Goal: Task Accomplishment & Management: Complete application form

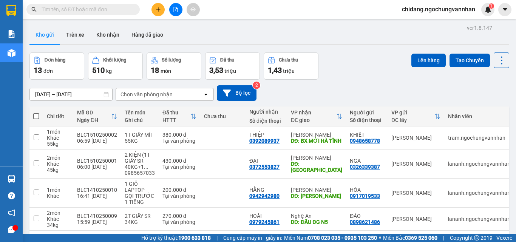
click at [159, 8] on icon "plus" at bounding box center [158, 9] width 5 height 5
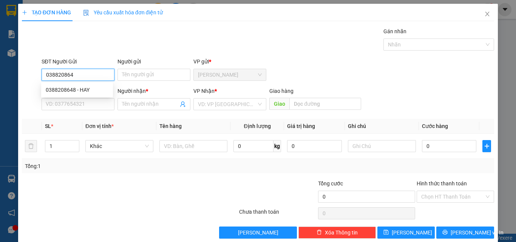
type input "0388208648"
click at [82, 88] on div "0388208648 - HAY" at bounding box center [77, 90] width 63 height 8
type input "HAY"
type input "0978635982"
type input "THỦY"
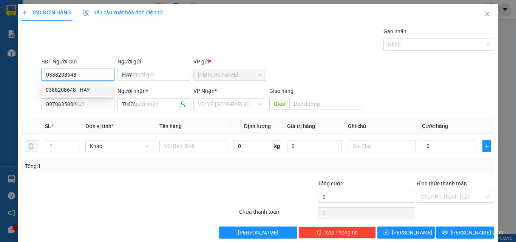
click at [82, 88] on div "0388208648 - HAY" at bounding box center [77, 90] width 63 height 8
type input "150.000"
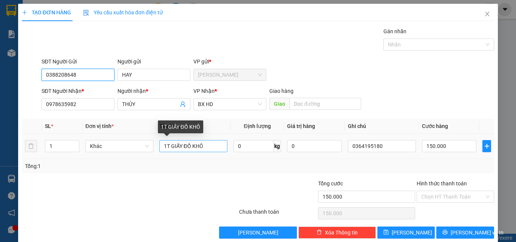
type input "0388208648"
click at [208, 145] on input "1T GIẤY ĐỒ KHÔ" at bounding box center [193, 146] width 68 height 12
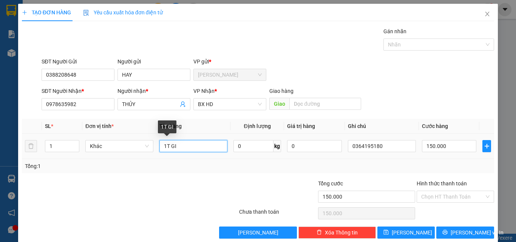
click at [196, 146] on input "1T GI" at bounding box center [193, 146] width 68 height 12
click at [182, 146] on input "1T GIẤY (XỐP S" at bounding box center [193, 146] width 68 height 12
click at [209, 148] on input "1T GIẤY SR (XỐP S" at bounding box center [193, 146] width 68 height 12
type input "1T GIẤY SR (XỐP ĐL)"
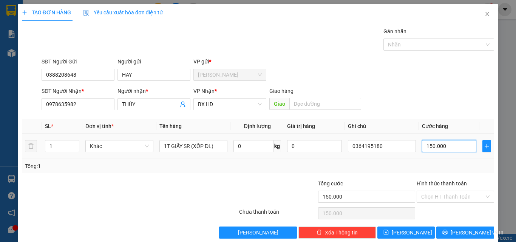
click at [452, 147] on input "150.000" at bounding box center [449, 146] width 54 height 12
type input "4"
type input "40"
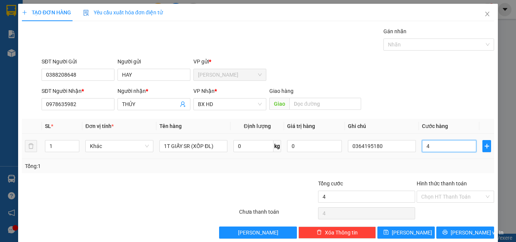
type input "40"
type input "400"
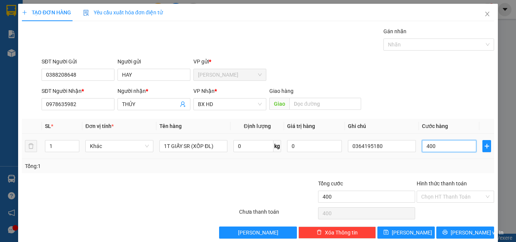
type input "4.000"
type input "40.000"
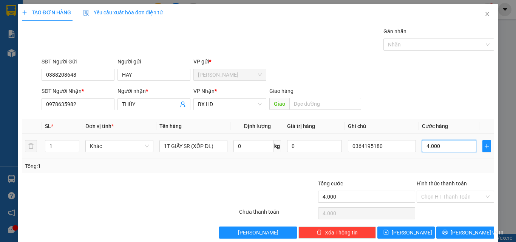
type input "40.000"
type input "400.000"
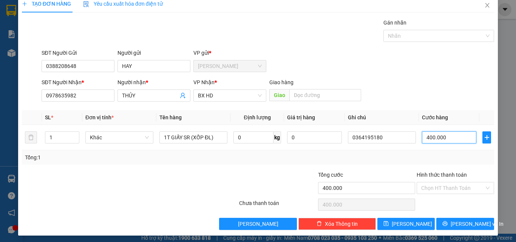
scroll to position [11, 0]
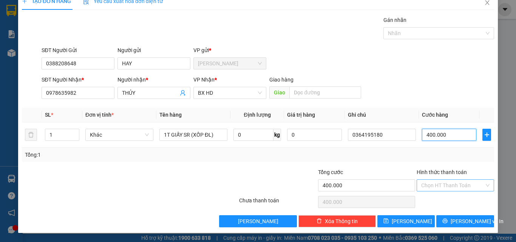
type input "400.000"
click at [452, 187] on input "Hình thức thanh toán" at bounding box center [452, 185] width 63 height 11
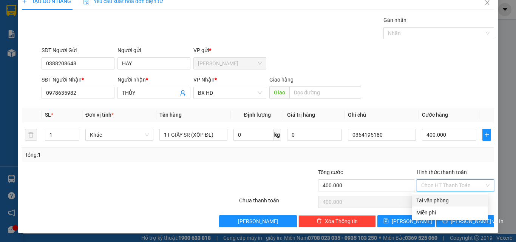
click at [444, 199] on div "Tại văn phòng" at bounding box center [449, 200] width 67 height 8
type input "0"
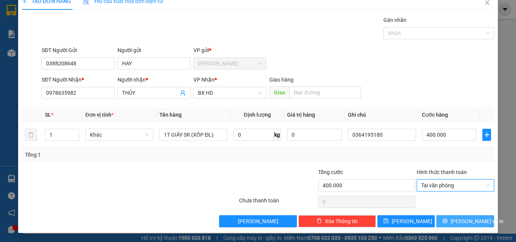
click at [455, 224] on span "[PERSON_NAME] và In" at bounding box center [477, 221] width 53 height 8
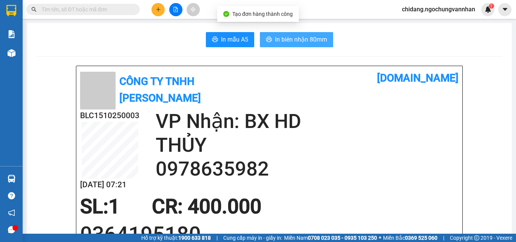
click at [278, 42] on span "In biên nhận 80mm" at bounding box center [301, 39] width 52 height 9
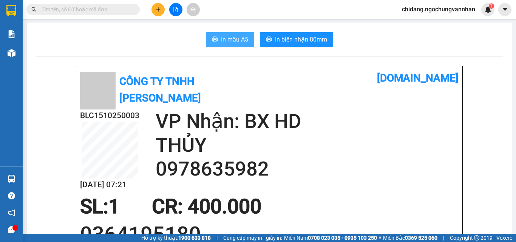
click at [230, 39] on span "In mẫu A5" at bounding box center [234, 39] width 27 height 9
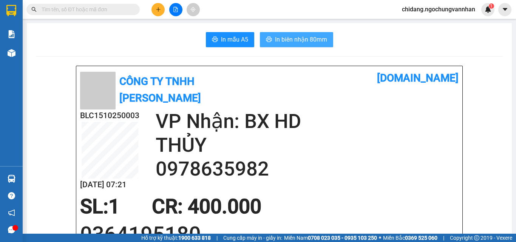
click at [287, 40] on span "In biên nhận 80mm" at bounding box center [301, 39] width 52 height 9
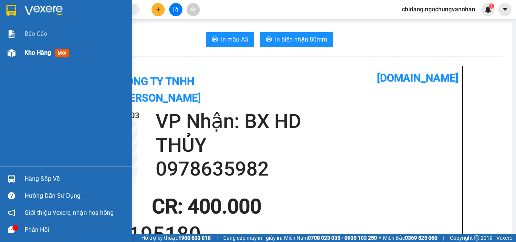
click at [30, 52] on span "Kho hàng" at bounding box center [38, 52] width 26 height 7
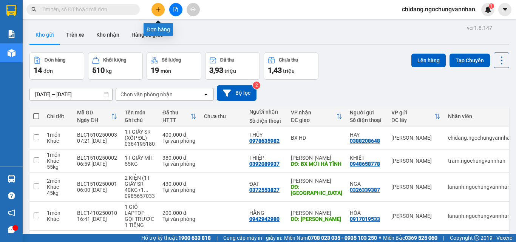
click at [158, 8] on icon "plus" at bounding box center [158, 9] width 5 height 5
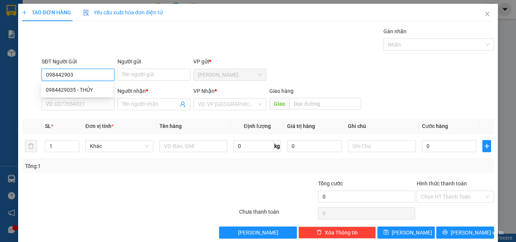
type input "0984429035"
click at [86, 90] on div "0984429035 - THỦY" at bounding box center [77, 90] width 63 height 8
type input "THỦY"
type input "0978932155"
type input "XUÂN"
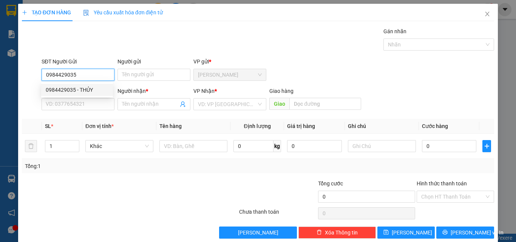
type input "CUỐI ĐTRÁNH VINH"
type input "150.000"
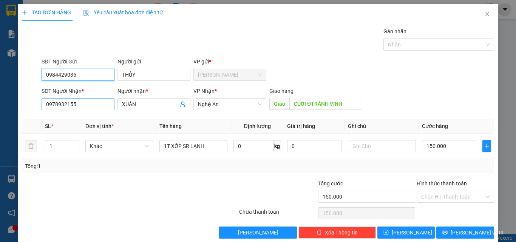
type input "0984429035"
click at [81, 105] on input "0978932155" at bounding box center [78, 104] width 73 height 12
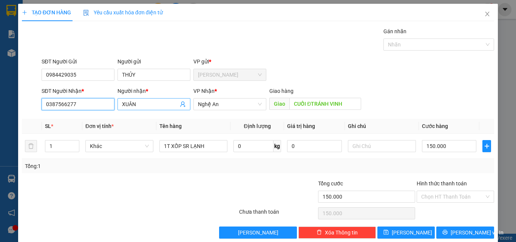
type input "0387566277"
click at [159, 105] on input "XUÂN" at bounding box center [150, 104] width 56 height 8
type input "X"
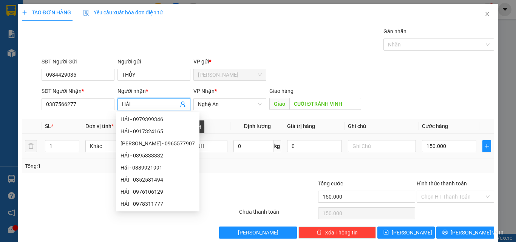
type input "HẢI"
click at [213, 154] on td "1T XỐP SR LẠNH" at bounding box center [193, 146] width 74 height 25
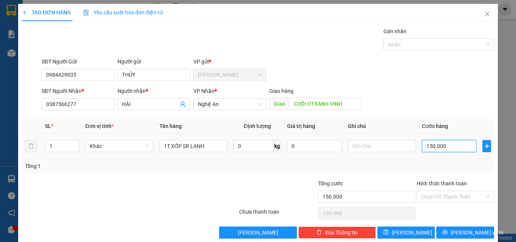
click at [451, 147] on input "150.000" at bounding box center [449, 146] width 54 height 12
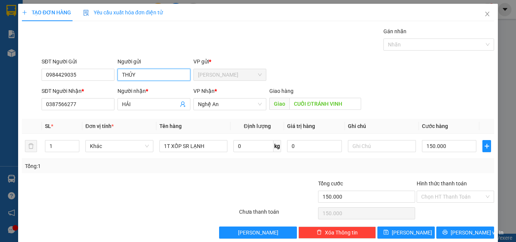
click at [161, 77] on input "THỦY" at bounding box center [153, 75] width 73 height 12
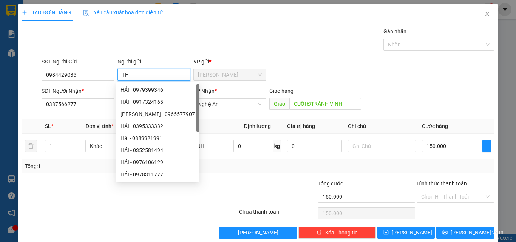
type input "T"
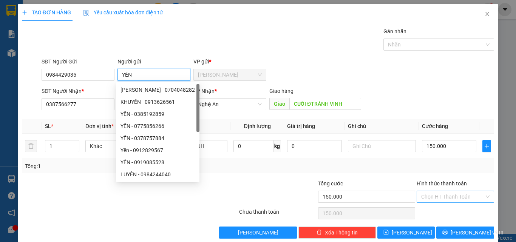
type input "YẾN"
click at [444, 196] on input "Hình thức thanh toán" at bounding box center [452, 196] width 63 height 11
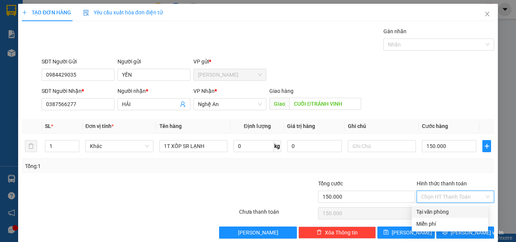
click at [438, 214] on div "Tại văn phòng" at bounding box center [449, 212] width 67 height 8
type input "0"
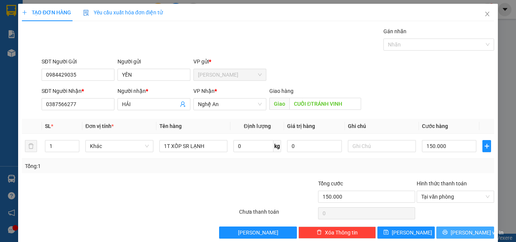
click at [443, 235] on button "[PERSON_NAME] và In" at bounding box center [465, 233] width 58 height 12
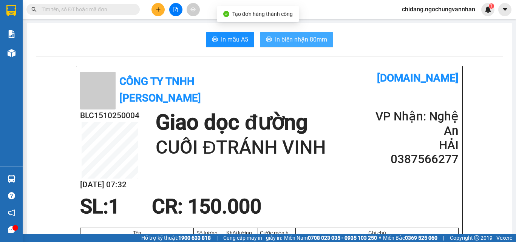
click at [309, 39] on span "In biên nhận 80mm" at bounding box center [301, 39] width 52 height 9
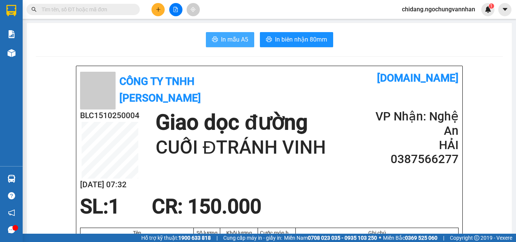
click at [234, 42] on span "In mẫu A5" at bounding box center [234, 39] width 27 height 9
click at [157, 9] on icon "plus" at bounding box center [158, 9] width 4 height 0
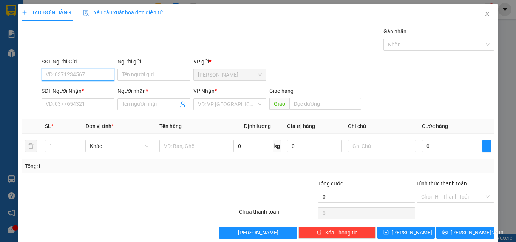
click at [95, 75] on input "SĐT Người Gửi" at bounding box center [78, 75] width 73 height 12
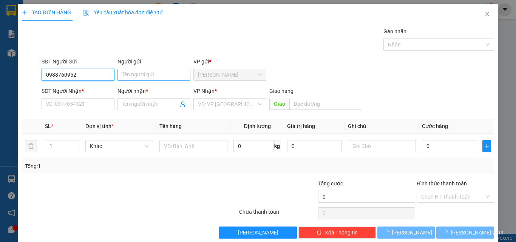
type input "0988760952"
click at [137, 74] on input "Người gửi" at bounding box center [153, 75] width 73 height 12
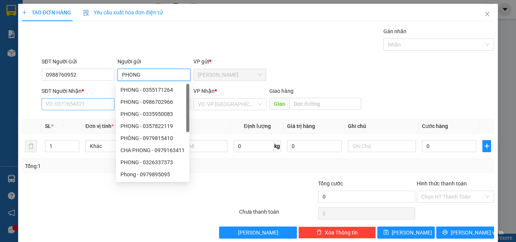
type input "PHONG"
click at [73, 99] on input "SĐT Người Nhận *" at bounding box center [78, 104] width 73 height 12
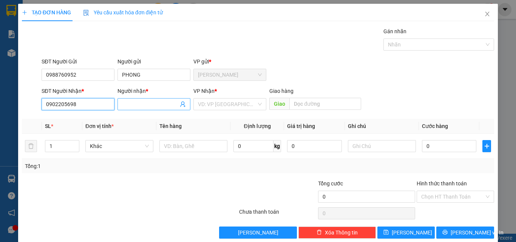
type input "0902205698"
click at [138, 103] on input "Người nhận *" at bounding box center [150, 104] width 56 height 8
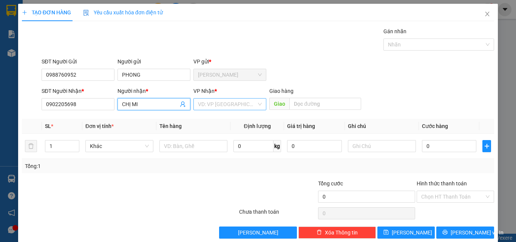
type input "CHỊ MI"
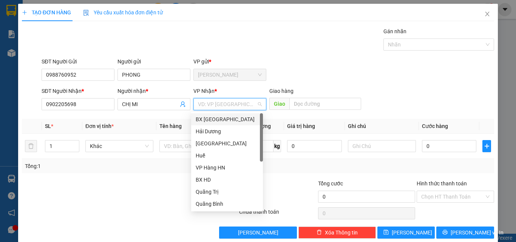
click at [250, 105] on input "search" at bounding box center [227, 104] width 59 height 11
click at [217, 168] on div "VP Hàng HN" at bounding box center [227, 168] width 63 height 8
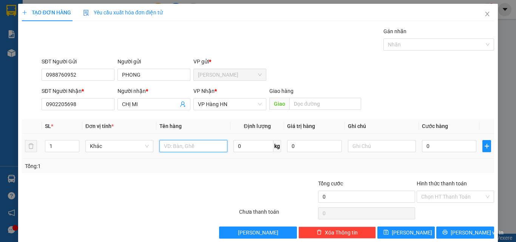
click at [185, 146] on input "text" at bounding box center [193, 146] width 68 height 12
type input "1 CÂY THÁNH GIÁ"
click at [452, 149] on input "0" at bounding box center [449, 146] width 54 height 12
type input "2"
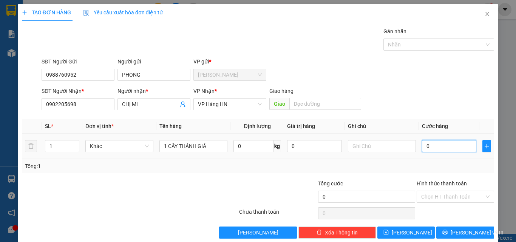
type input "2"
type input "25"
type input "250"
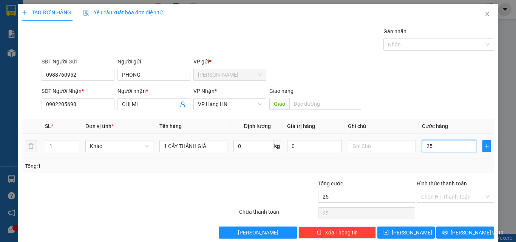
type input "250"
type input "2.500"
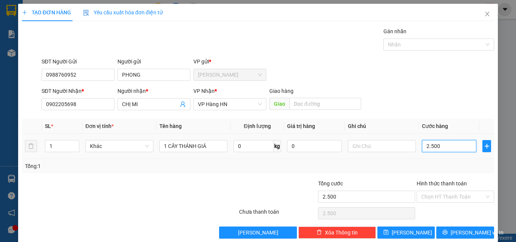
type input "25.000"
type input "250.000"
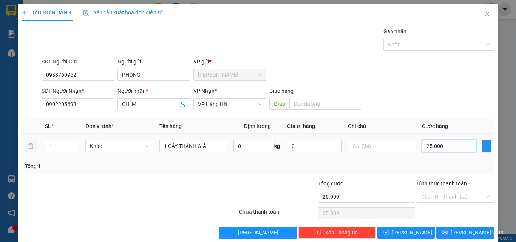
type input "250.000"
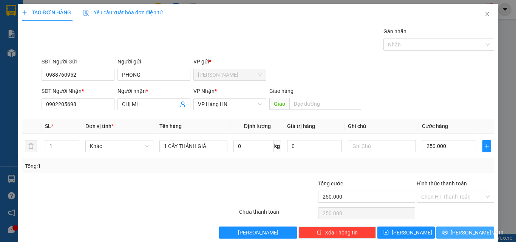
click at [460, 231] on span "[PERSON_NAME] và In" at bounding box center [477, 232] width 53 height 8
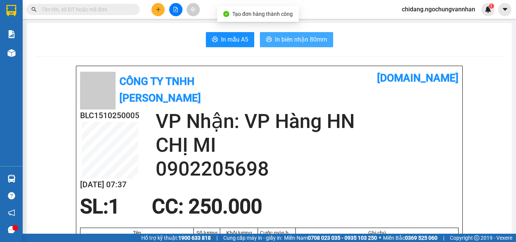
click at [297, 39] on span "In biên nhận 80mm" at bounding box center [301, 39] width 52 height 9
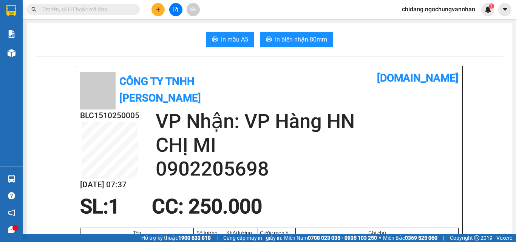
click at [231, 43] on span "In mẫu A5" at bounding box center [234, 39] width 27 height 9
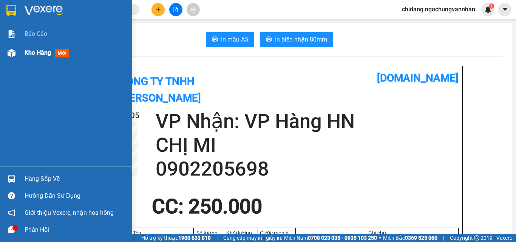
click at [44, 56] on span "Kho hàng" at bounding box center [38, 52] width 26 height 7
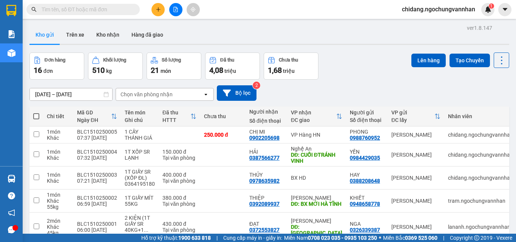
scroll to position [169, 0]
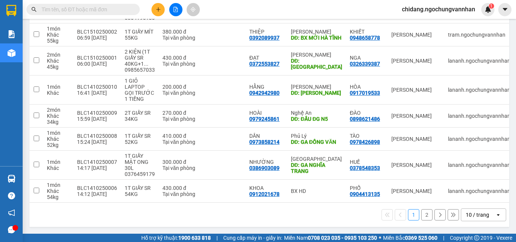
click at [473, 213] on div "10 / trang" at bounding box center [477, 215] width 23 height 8
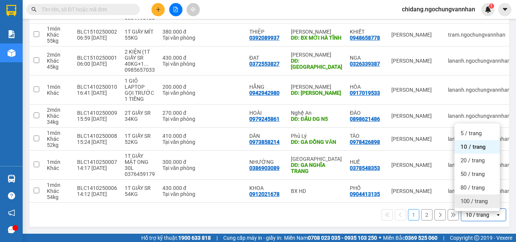
click at [470, 198] on span "100 / trang" at bounding box center [473, 202] width 27 height 8
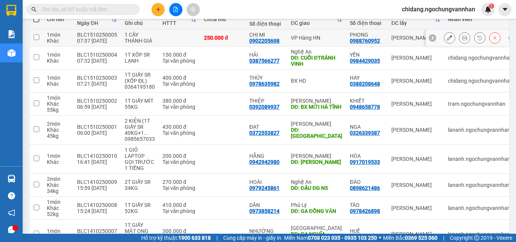
scroll to position [0, 0]
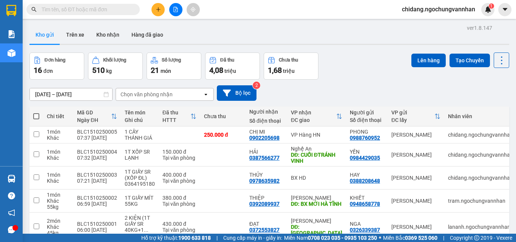
click at [158, 14] on button at bounding box center [157, 9] width 13 height 13
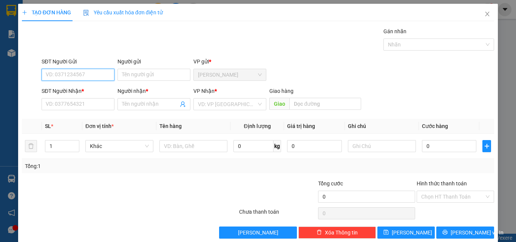
click at [76, 77] on input "SĐT Người Gửi" at bounding box center [78, 75] width 73 height 12
type input "0865972809"
click at [80, 89] on div "0865972809 - NHẬT" at bounding box center [77, 90] width 63 height 8
type input "NHẬT"
type input "0915001165"
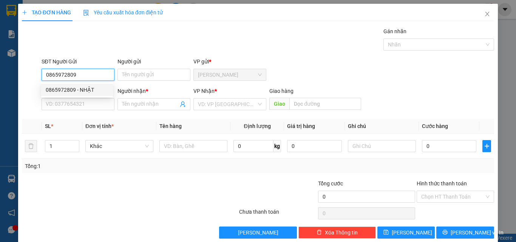
type input "ANH"
type input "[PERSON_NAME]"
type input "220.000"
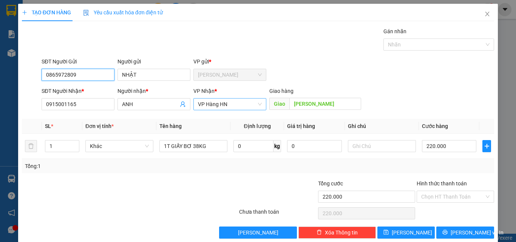
click at [255, 103] on span "VP Hàng HN" at bounding box center [230, 104] width 64 height 11
type input "0865972809"
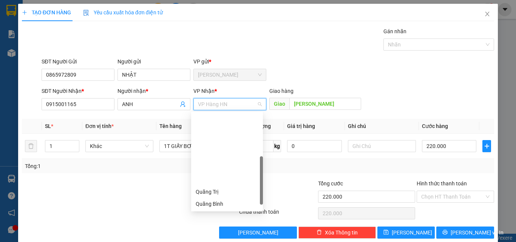
scroll to position [76, 0]
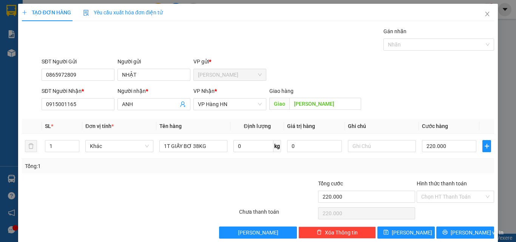
click at [316, 76] on div "SĐT Người Gửi 0865972809 Người gửi [DEMOGRAPHIC_DATA] VP gửi * [GEOGRAPHIC_DATA]" at bounding box center [267, 70] width 455 height 26
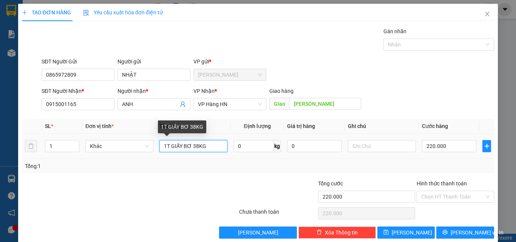
click at [208, 145] on input "1T GIẤY BƠ 38KG" at bounding box center [193, 146] width 68 height 12
type input "1T XỐP SR ĐL"
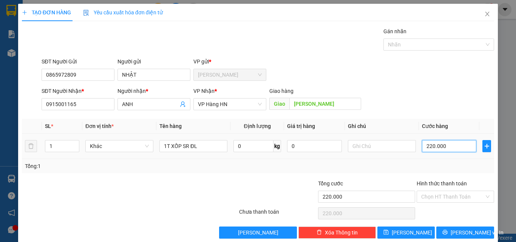
click at [457, 147] on input "220.000" at bounding box center [449, 146] width 54 height 12
type input "2"
type input "25"
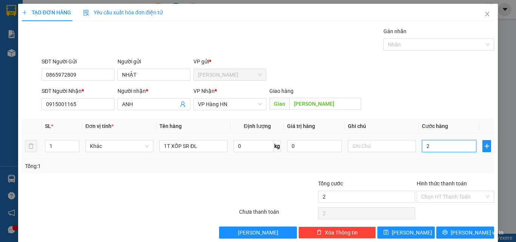
type input "25"
type input "250"
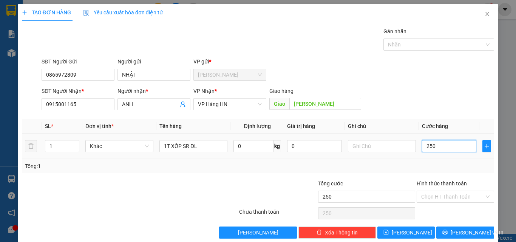
type input "2.500"
type input "25.000"
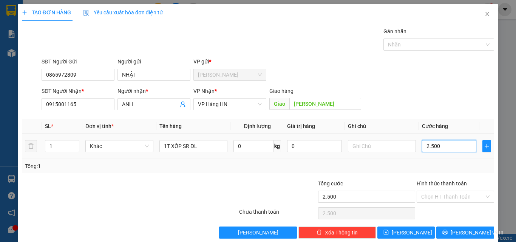
type input "25.000"
type input "250.000"
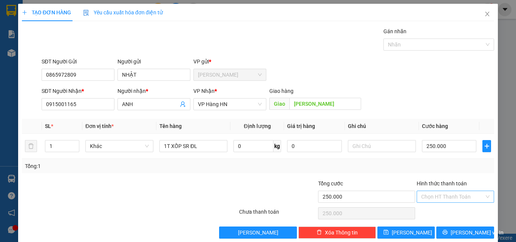
click at [448, 197] on input "Hình thức thanh toán" at bounding box center [452, 196] width 63 height 11
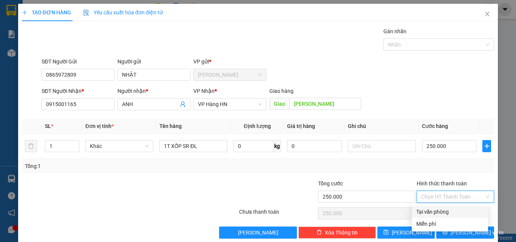
click at [438, 211] on div "Tại văn phòng" at bounding box center [449, 212] width 67 height 8
type input "0"
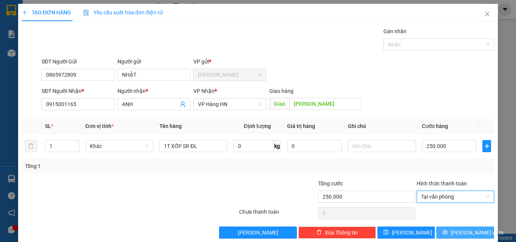
click at [447, 234] on icon "printer" at bounding box center [444, 232] width 5 height 5
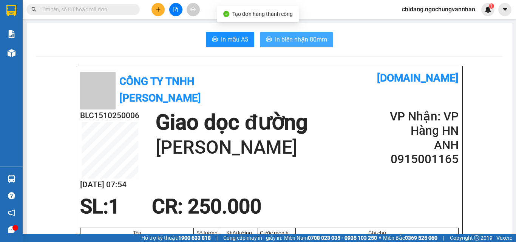
click at [290, 35] on span "In biên nhận 80mm" at bounding box center [301, 39] width 52 height 9
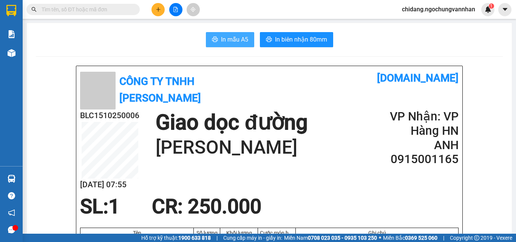
click at [233, 41] on span "In mẫu A5" at bounding box center [234, 39] width 27 height 9
click at [228, 39] on span "In mẫu A5" at bounding box center [234, 39] width 27 height 9
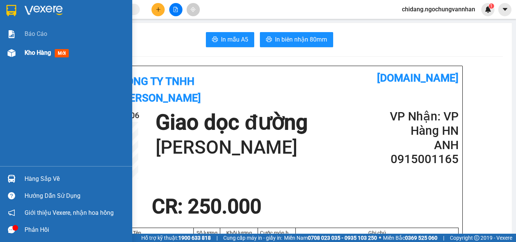
click at [45, 50] on span "Kho hàng" at bounding box center [38, 52] width 26 height 7
